Goal: Navigation & Orientation: Find specific page/section

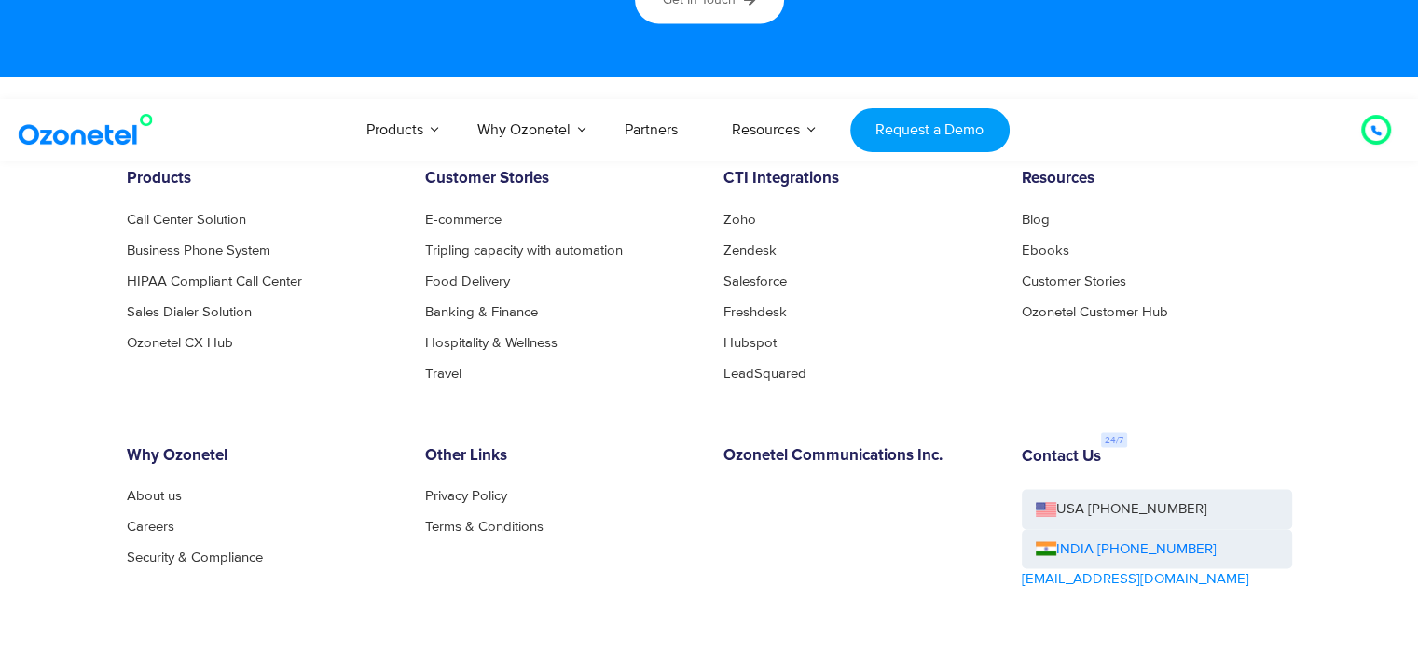
scroll to position [10441, 0]
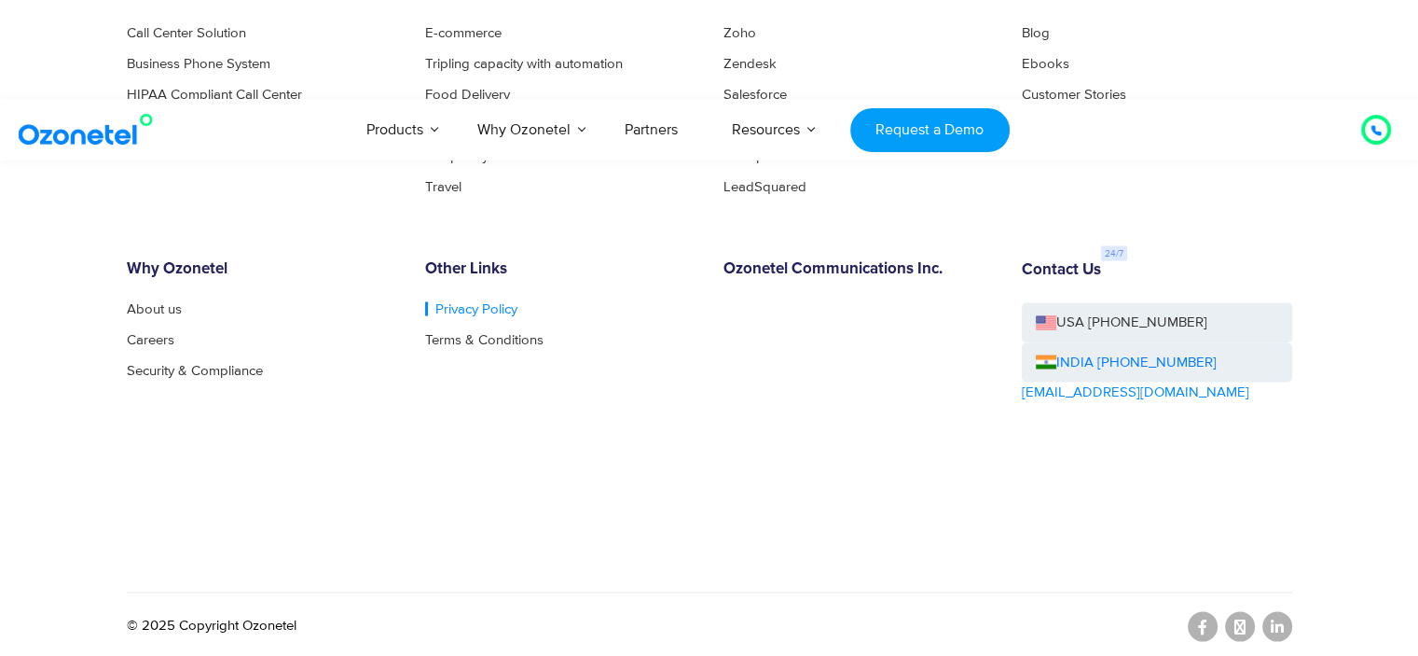
click at [449, 301] on link "Privacy Policy" at bounding box center [471, 308] width 92 height 14
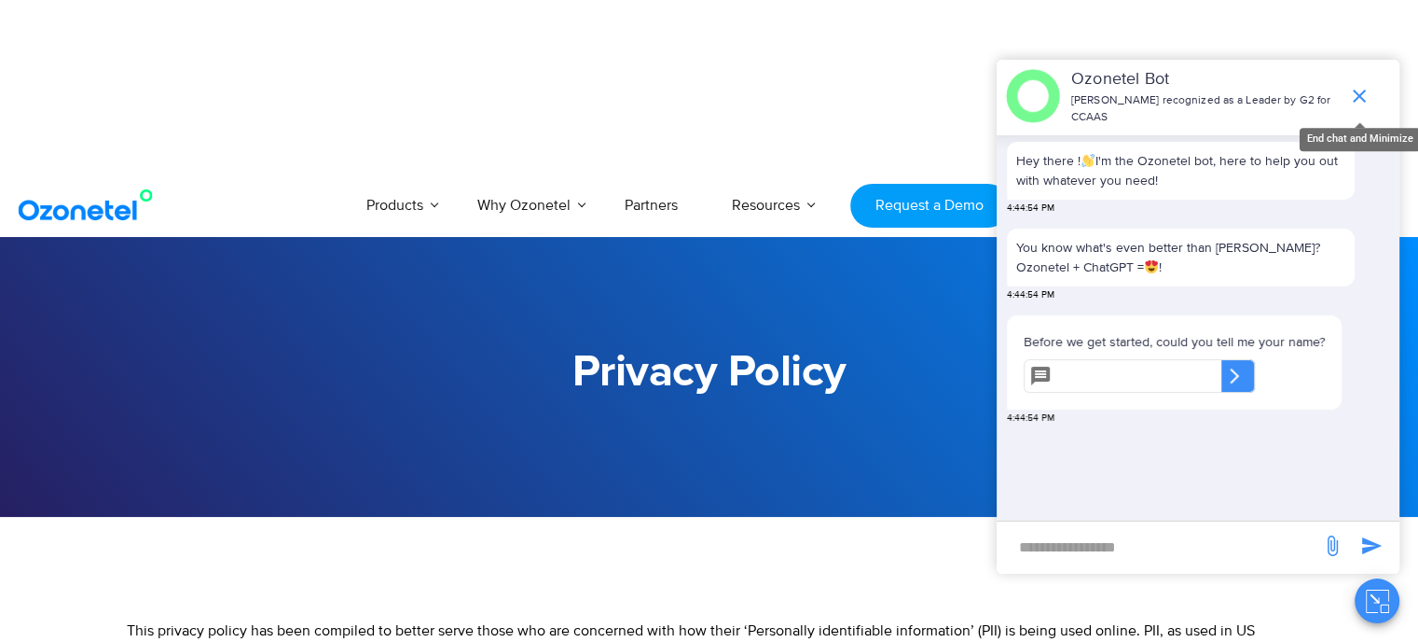
click at [1362, 85] on icon "end chat or minimize" at bounding box center [1359, 96] width 22 height 22
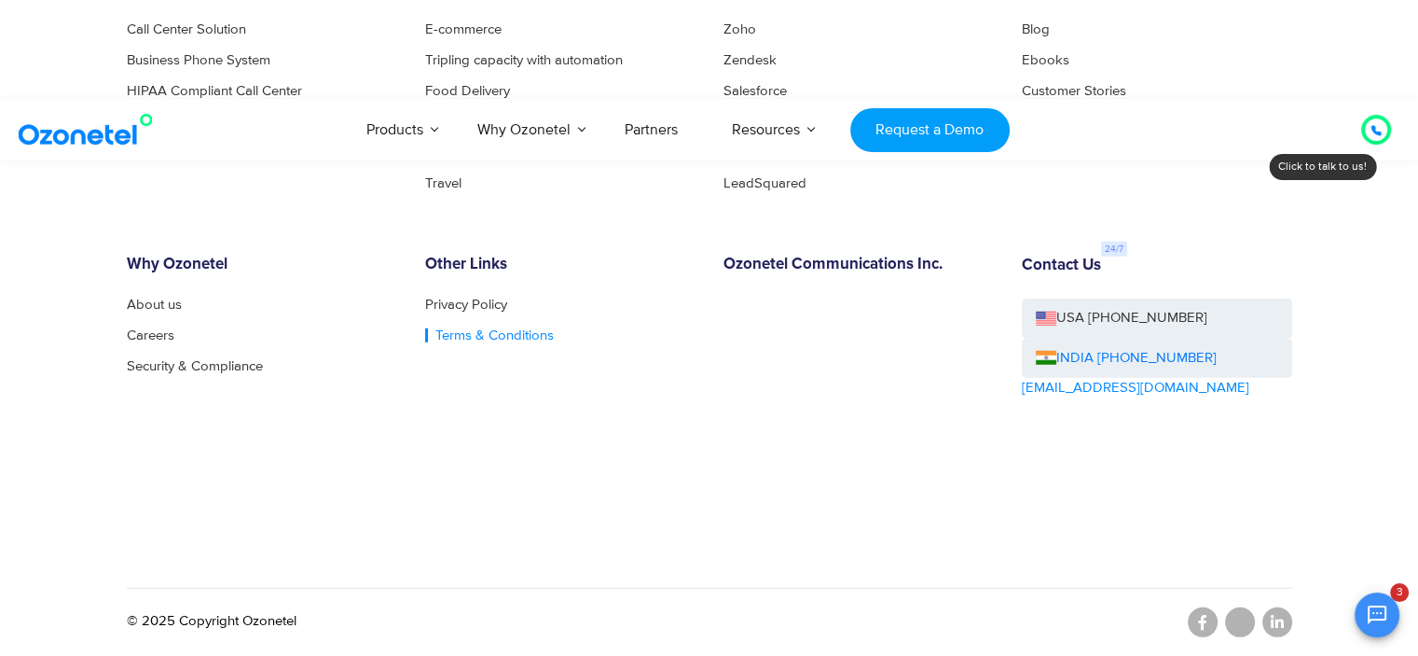
scroll to position [222, 0]
click at [512, 334] on link "Terms & Conditions" at bounding box center [489, 335] width 129 height 14
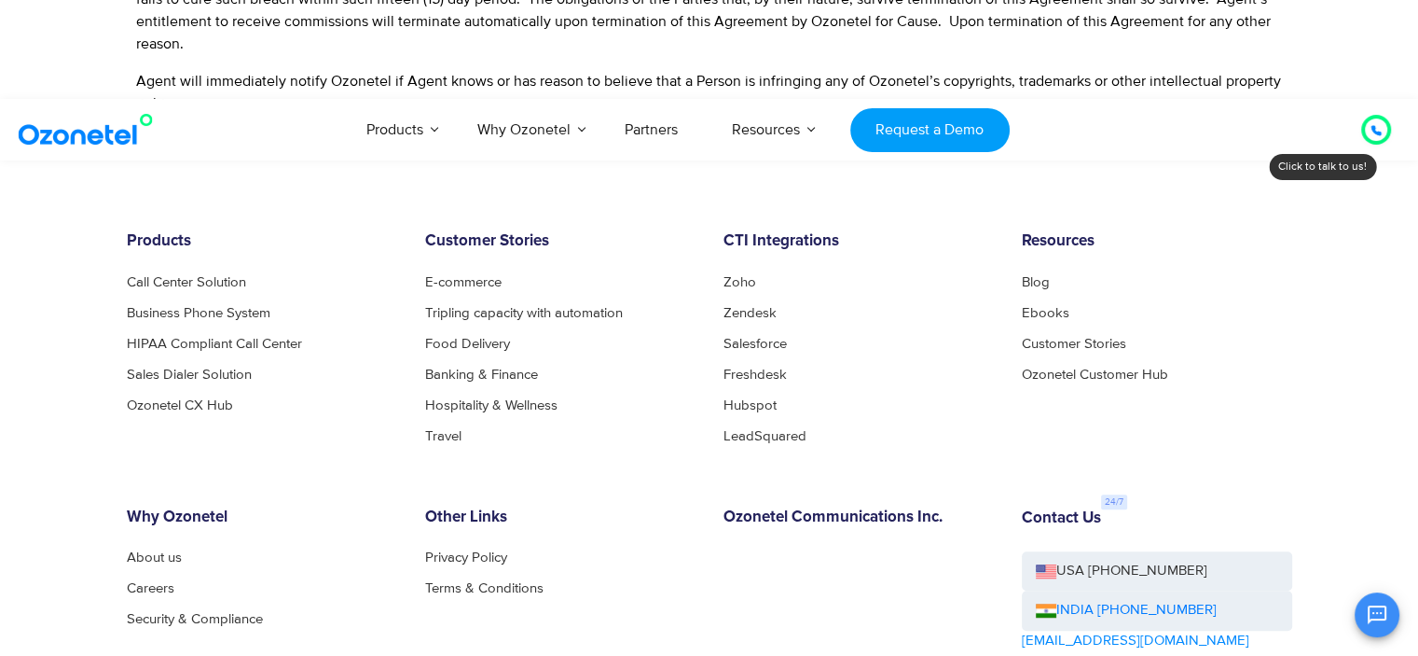
scroll to position [1264, 0]
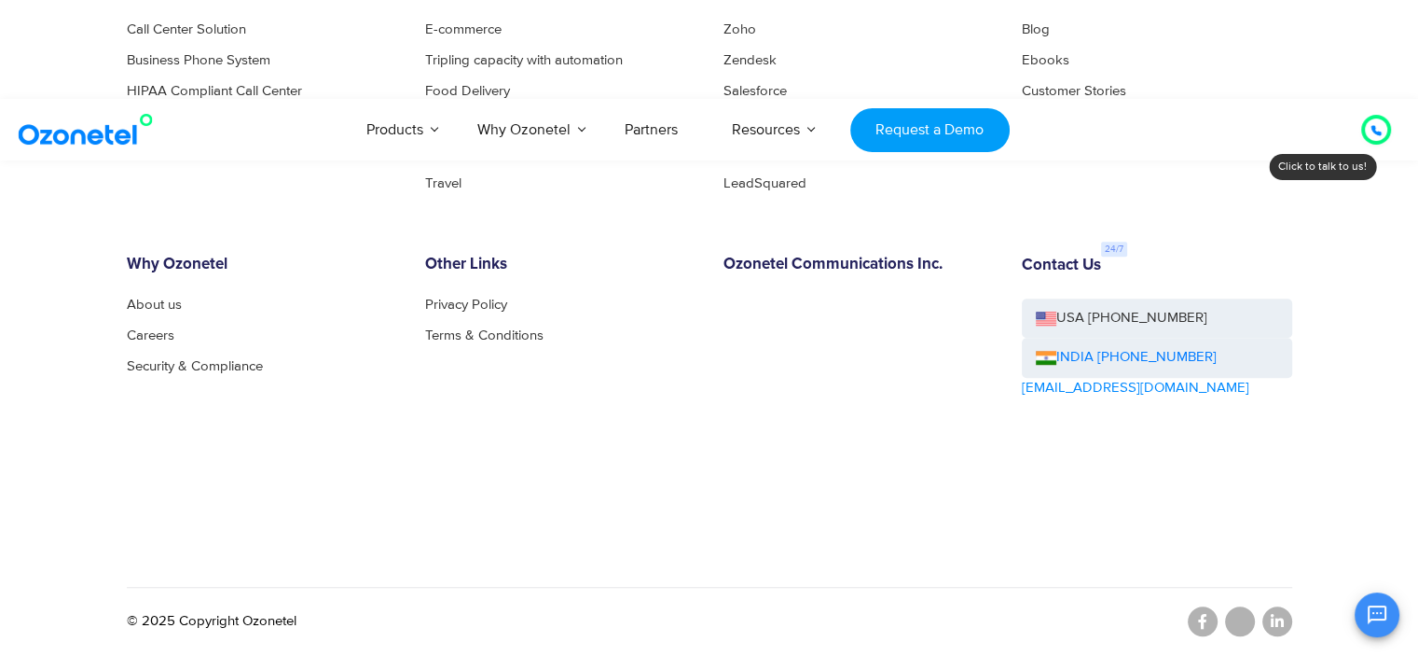
click at [475, 324] on ul "Privacy Policy Terms & Conditions" at bounding box center [560, 319] width 270 height 45
click at [477, 337] on link "Terms & Conditions" at bounding box center [489, 335] width 129 height 14
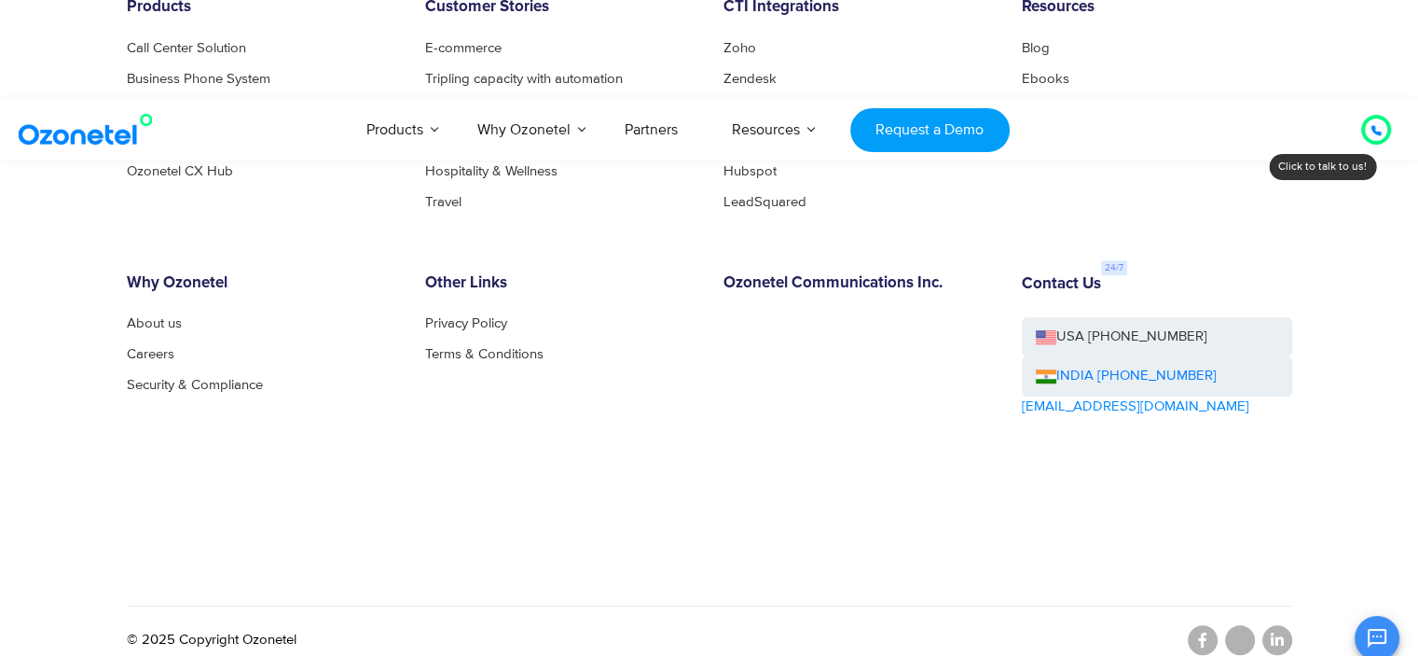
scroll to position [1264, 0]
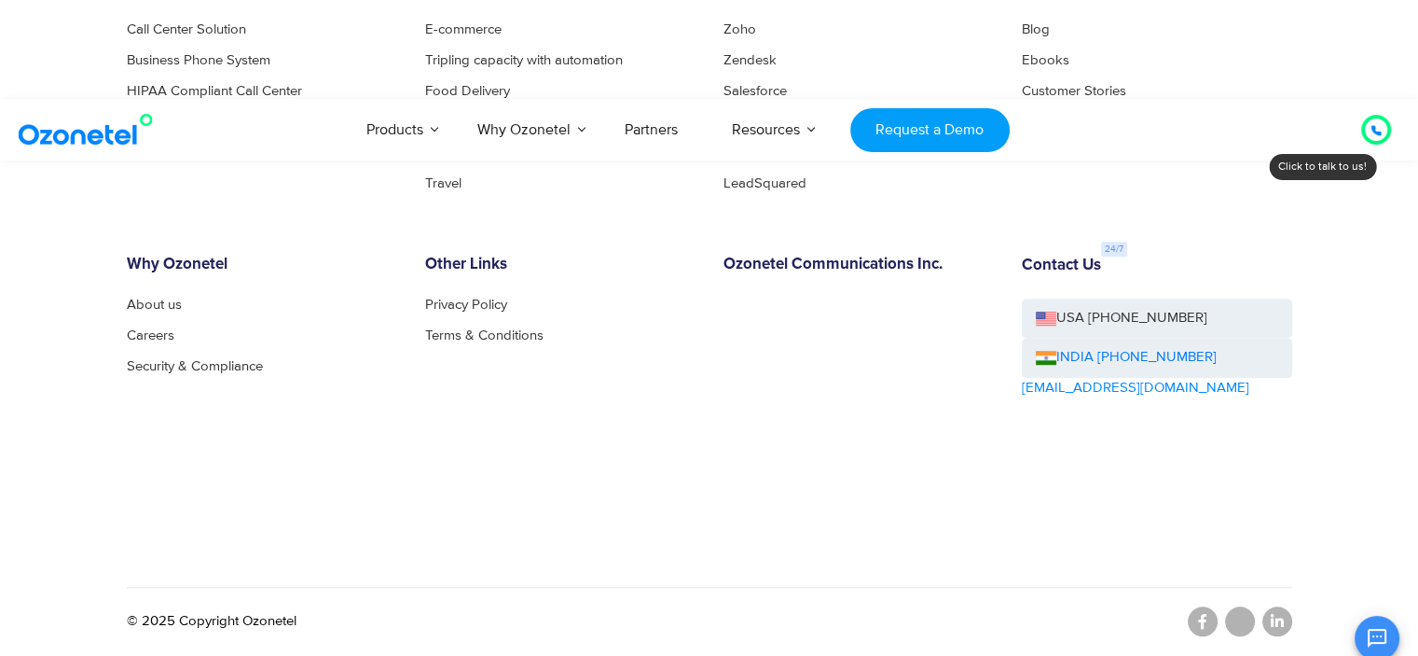
click at [1208, 621] on div "OK Ozonetel Bot Ozonetel recognized as a Leader by G2 for CCAAS Before we get s…" at bounding box center [1198, 624] width 403 height 26
click at [1196, 621] on div "OK Ozonetel Bot Ozonetel recognized as a Leader by G2 for CCAAS Before we get s…" at bounding box center [1198, 624] width 403 height 26
click at [1194, 624] on div "OK Ozonetel Bot Ozonetel recognized as a Leader by G2 for CCAAS Before we get s…" at bounding box center [1198, 624] width 403 height 26
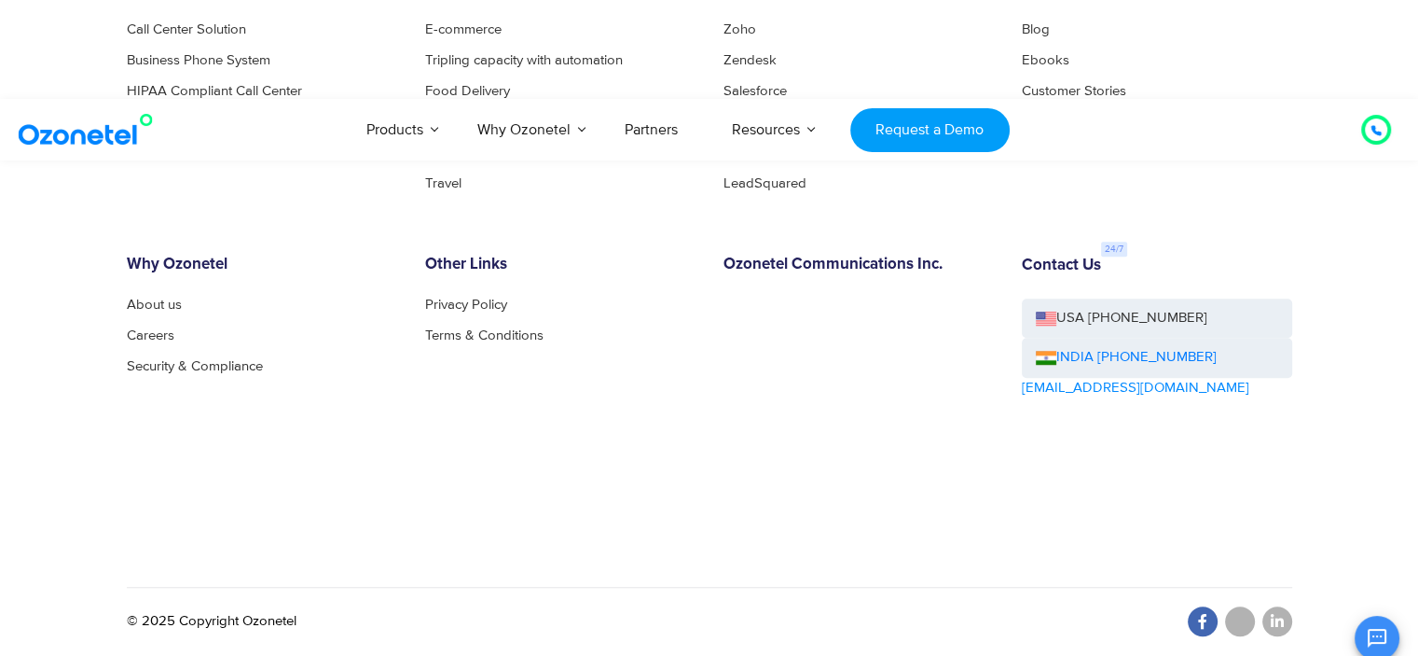
click at [1200, 610] on link at bounding box center [1203, 621] width 30 height 30
